Goal: Task Accomplishment & Management: Use online tool/utility

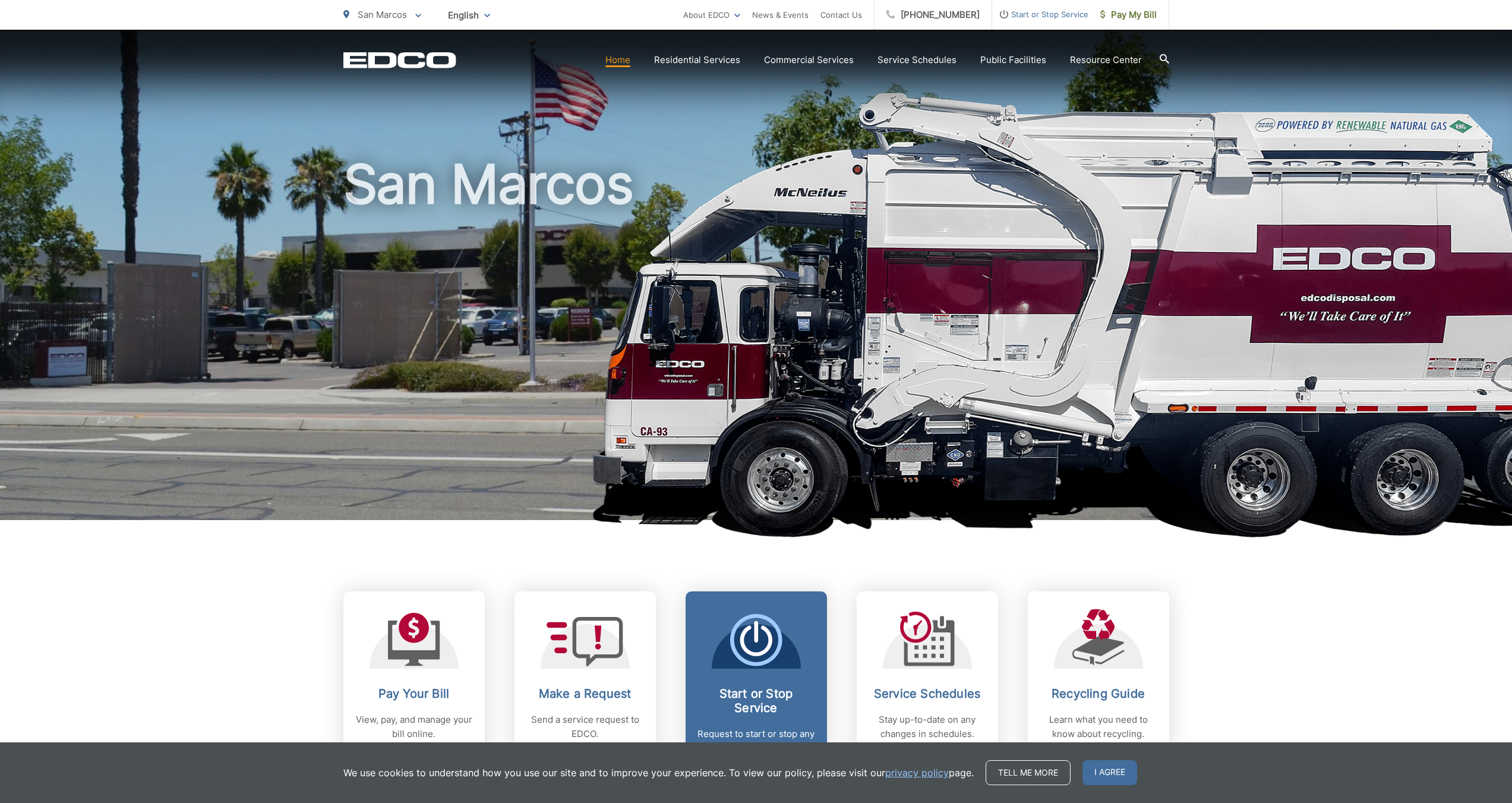
scroll to position [198, 0]
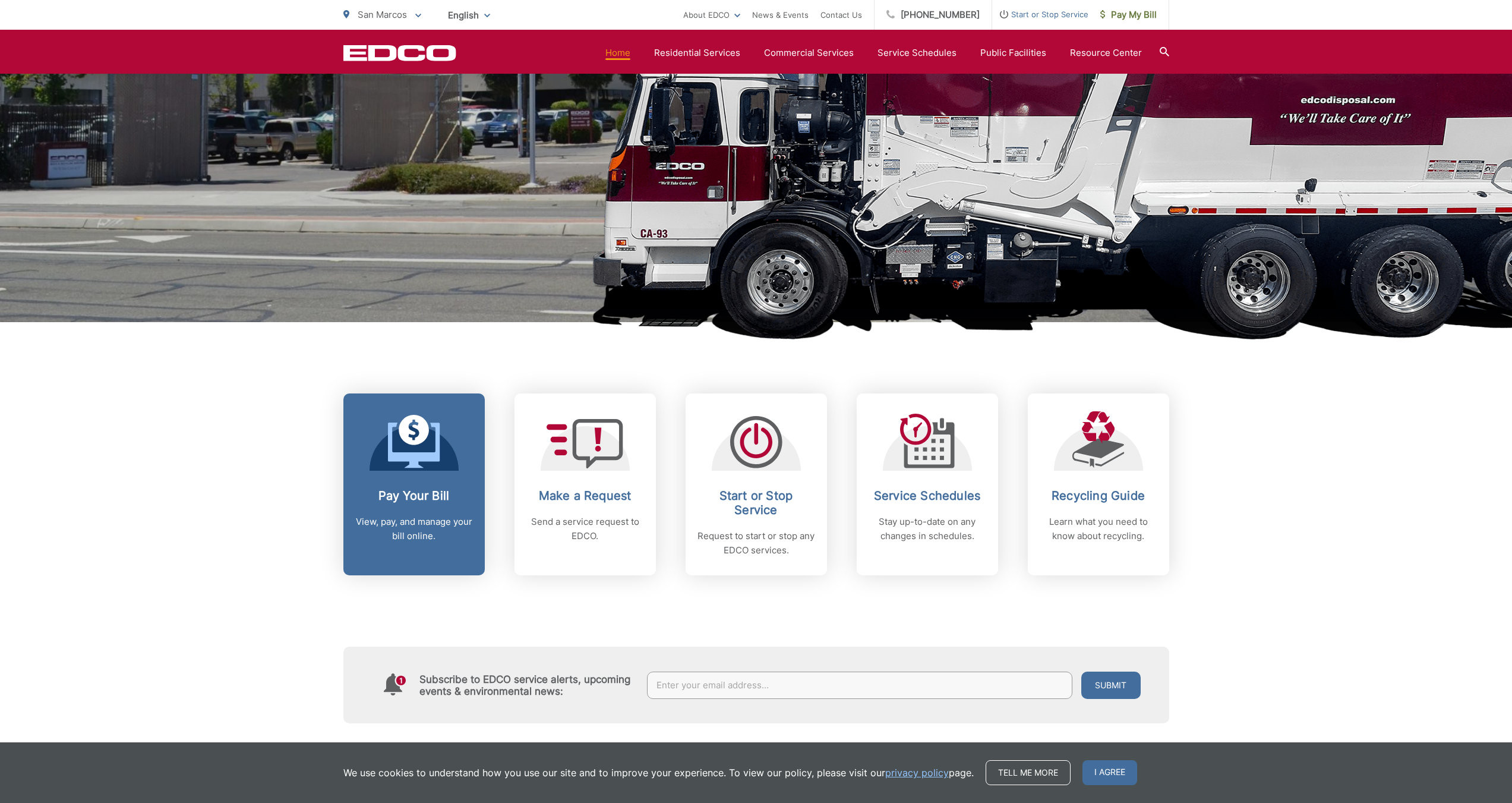
click at [413, 500] on h2 "Pay Your Bill" at bounding box center [414, 496] width 118 height 14
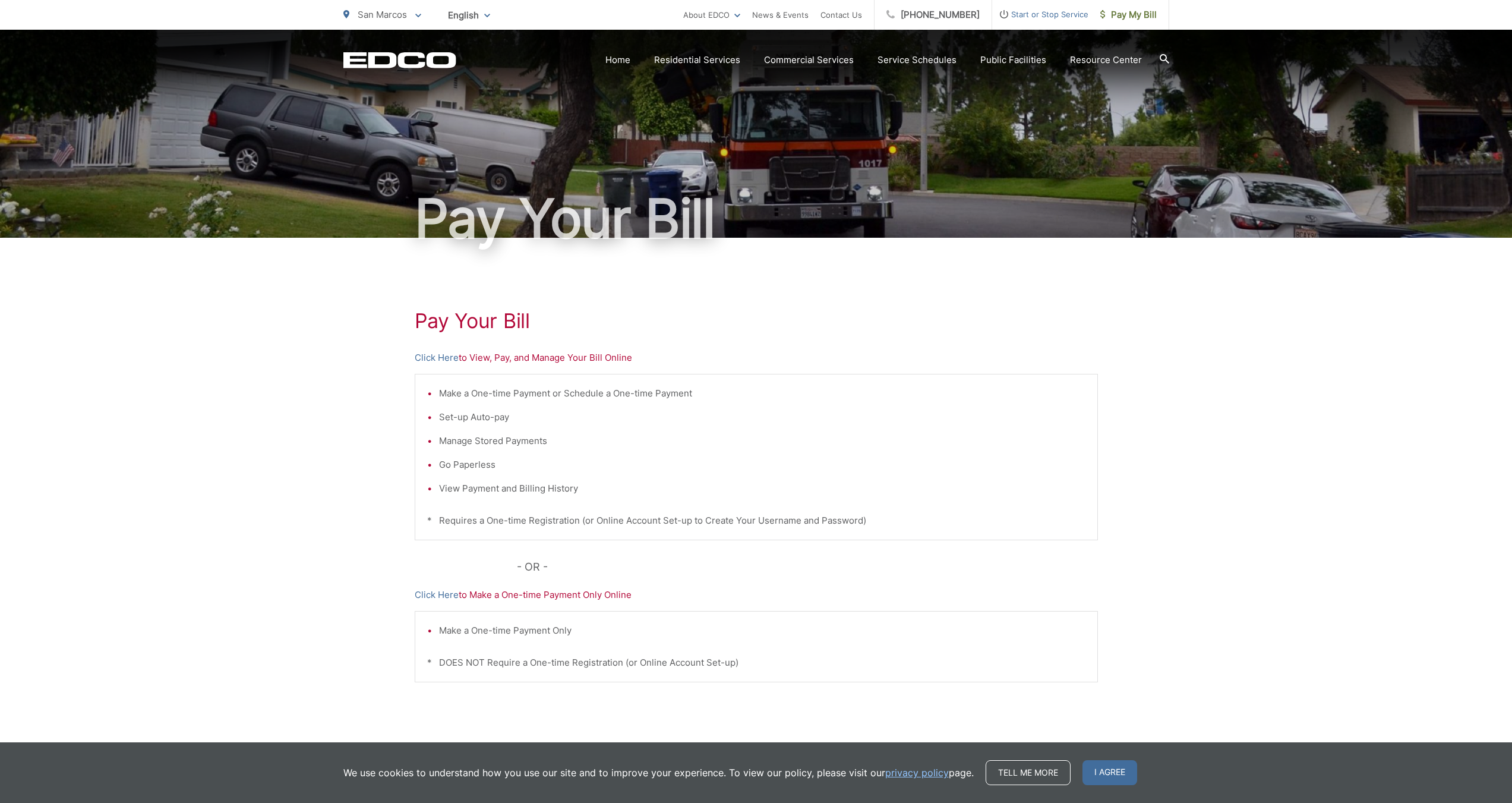
click at [1130, 774] on span "I agree" at bounding box center [1109, 772] width 54 height 25
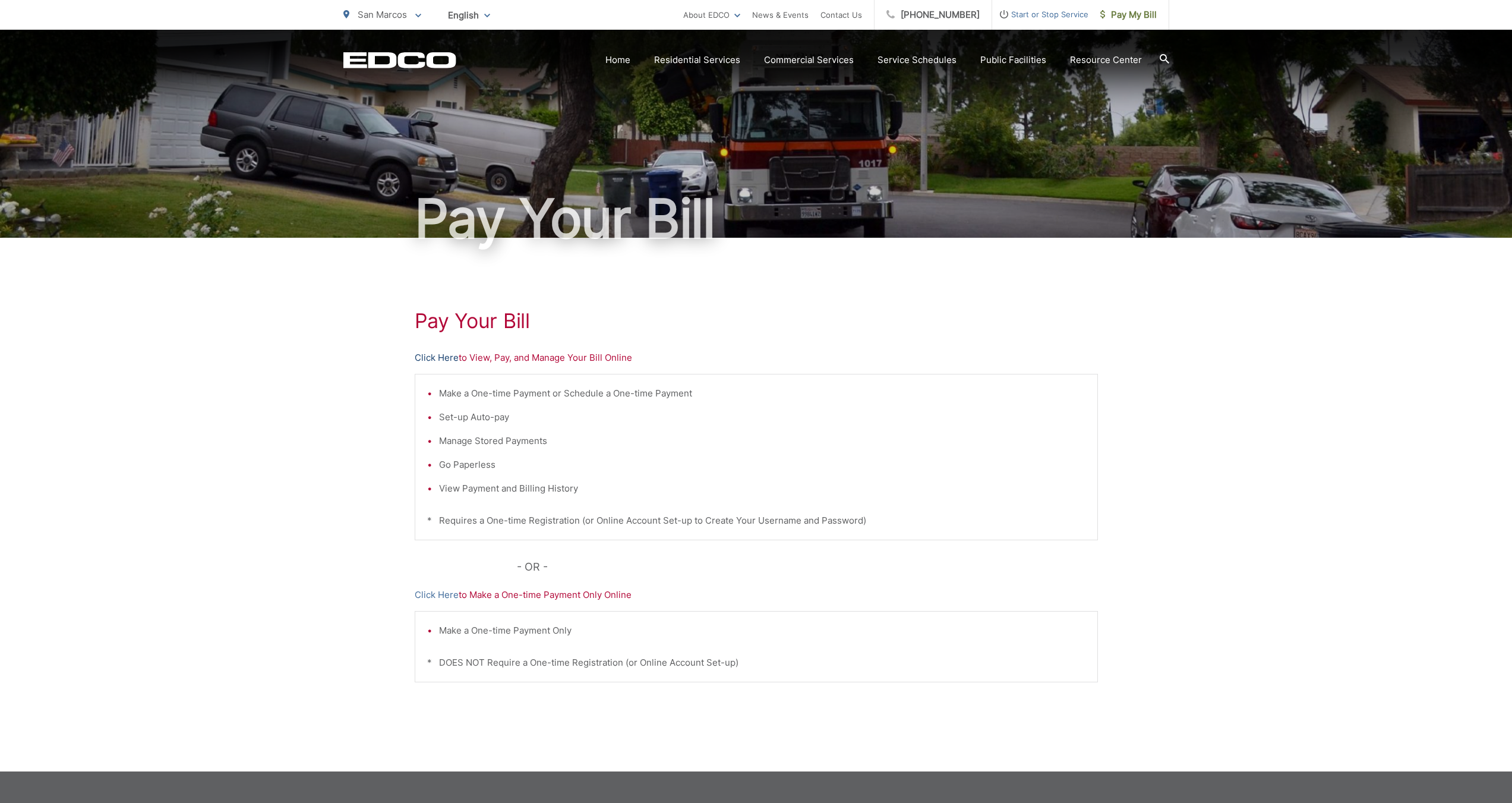
click at [452, 361] on link "Click Here" at bounding box center [436, 357] width 44 height 14
click at [445, 594] on link "Click Here" at bounding box center [436, 594] width 44 height 14
